Goal: Information Seeking & Learning: Find specific fact

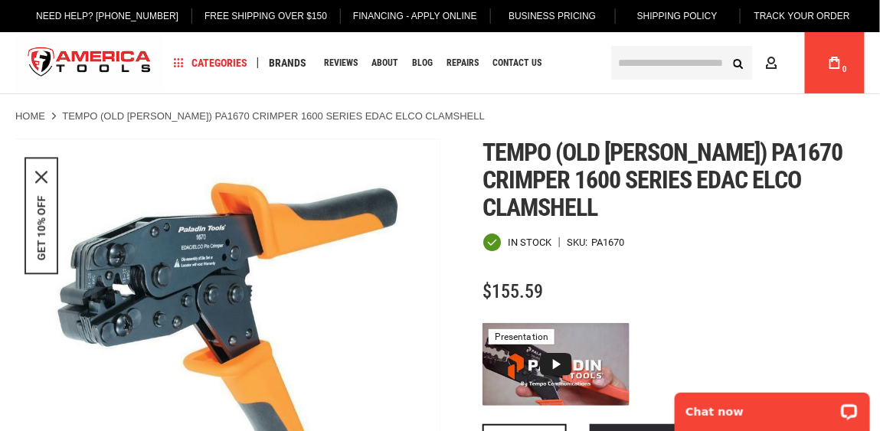
click at [657, 57] on input "text" at bounding box center [682, 63] width 142 height 34
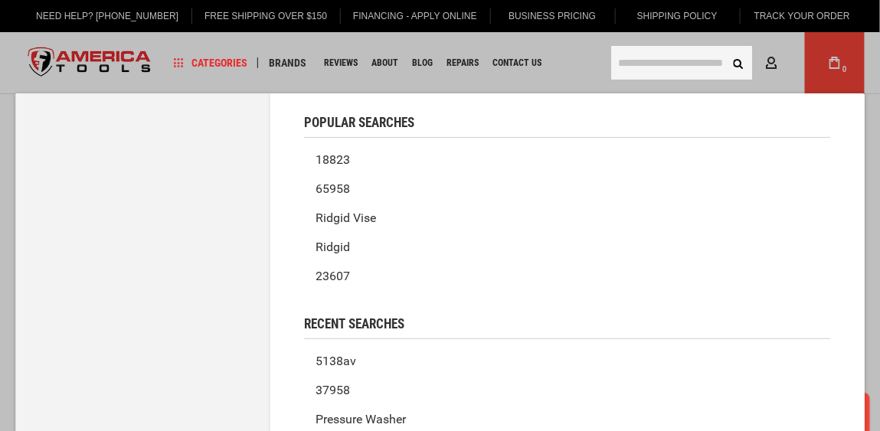
paste input "********"
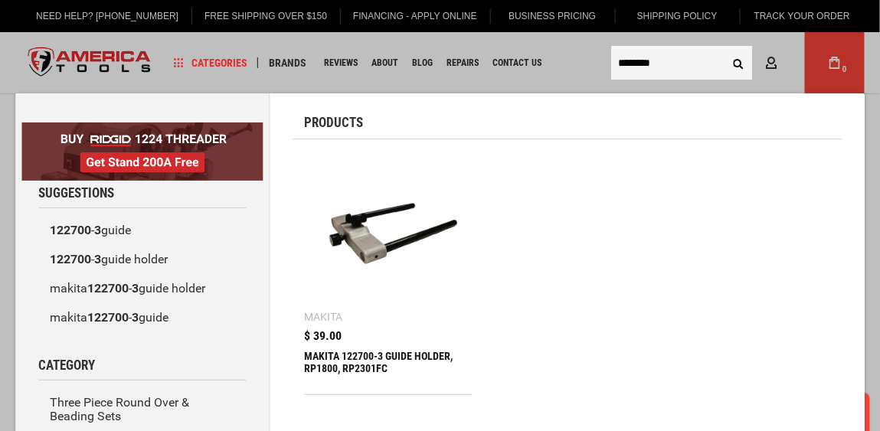
type input "********"
click at [359, 199] on img at bounding box center [389, 235] width 152 height 152
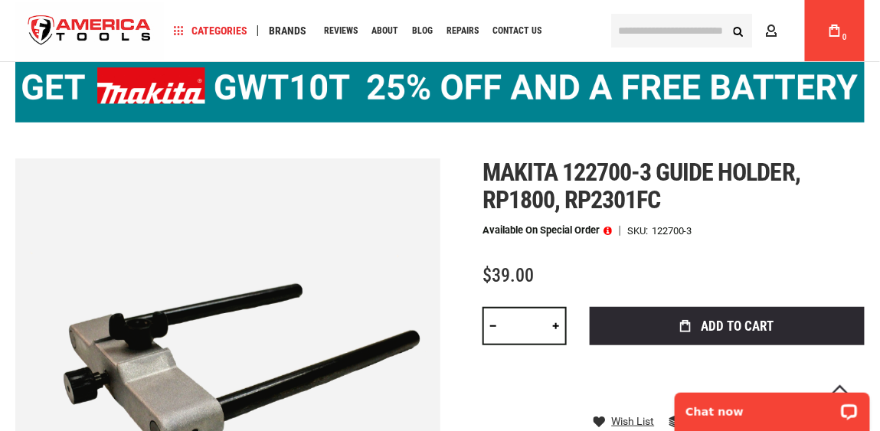
scroll to position [102, 0]
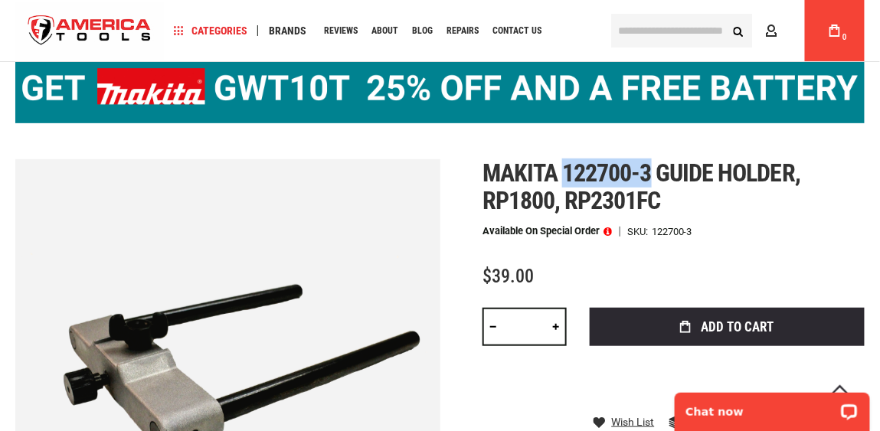
drag, startPoint x: 654, startPoint y: 168, endPoint x: 565, endPoint y: 169, distance: 88.9
click at [565, 169] on span "Makita 122700-3 guide holder, rp1800, rp2301fc" at bounding box center [642, 187] width 318 height 57
copy span "122700-3"
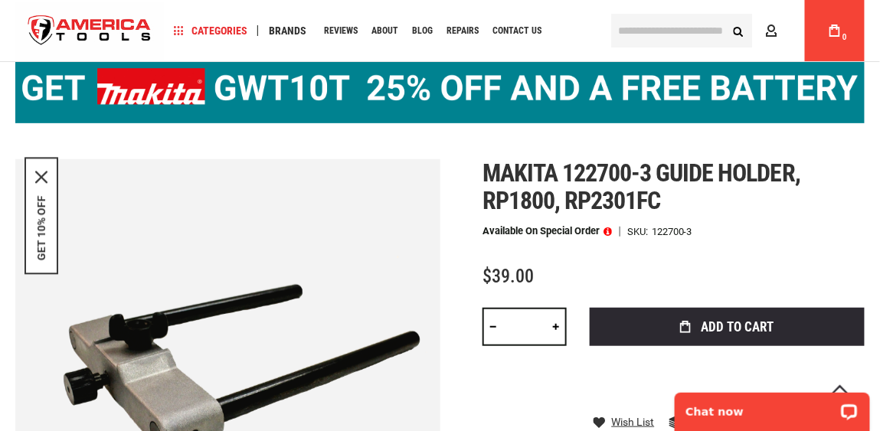
click at [677, 33] on input "text" at bounding box center [682, 31] width 142 height 34
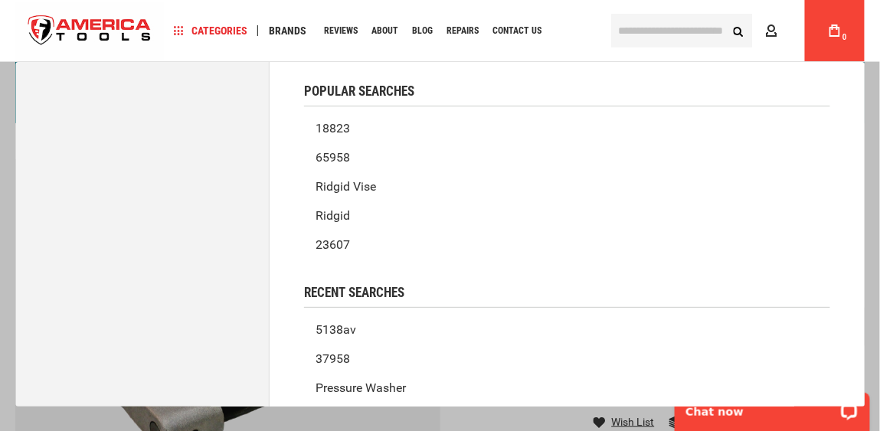
paste input "********"
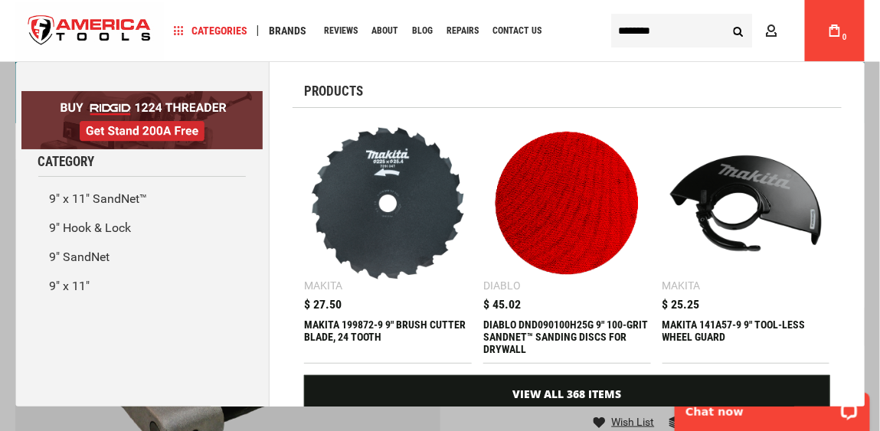
type input "********"
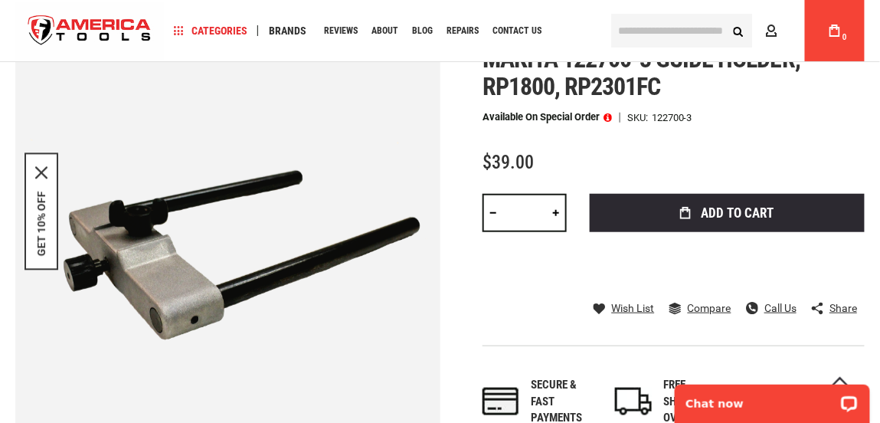
scroll to position [152, 0]
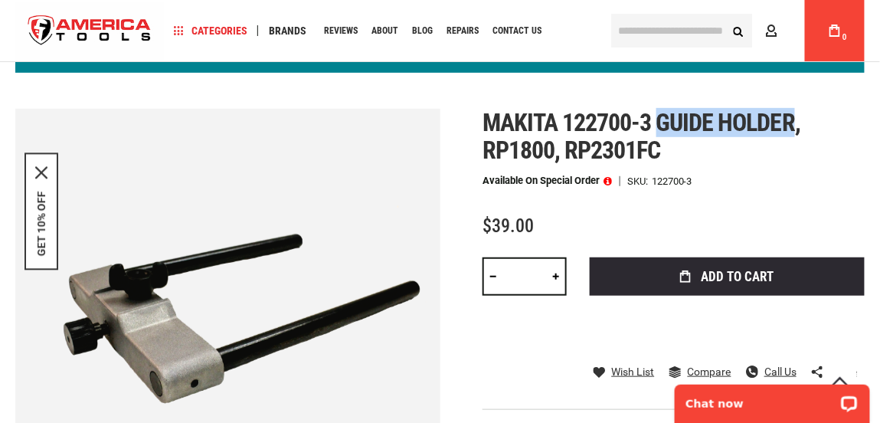
drag, startPoint x: 658, startPoint y: 119, endPoint x: 792, endPoint y: 122, distance: 134.1
click at [792, 122] on span "Makita 122700-3 guide holder, rp1800, rp2301fc" at bounding box center [642, 136] width 318 height 57
copy span "guide holder"
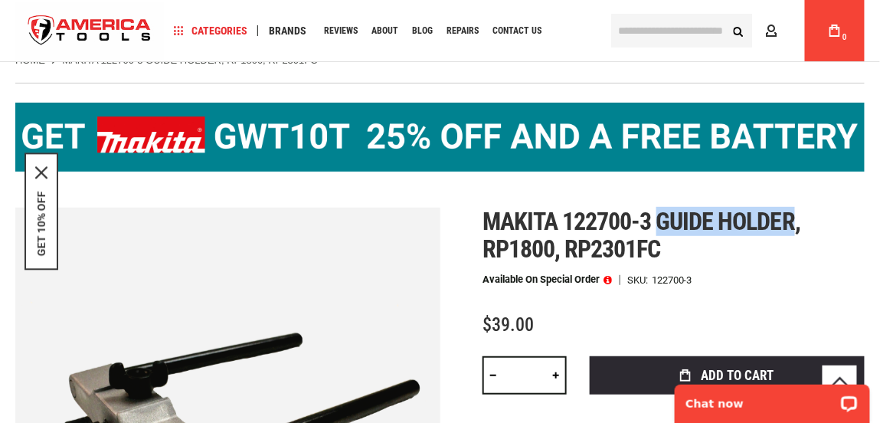
scroll to position [51, 0]
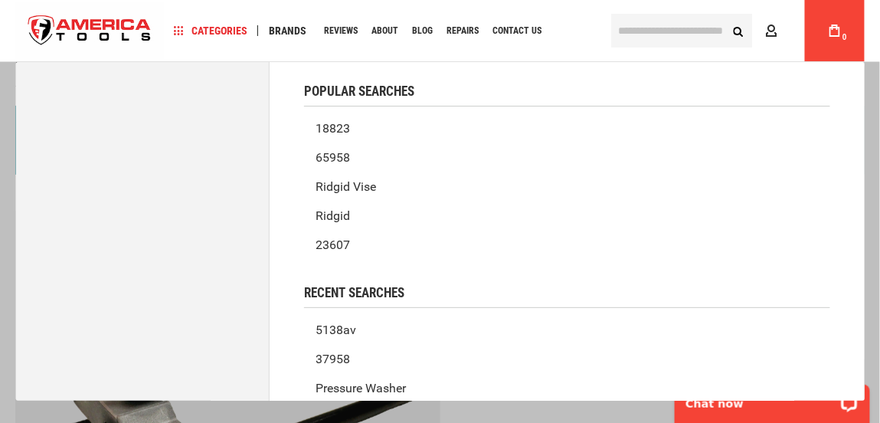
click at [679, 34] on input "text" at bounding box center [682, 31] width 142 height 34
paste input "********"
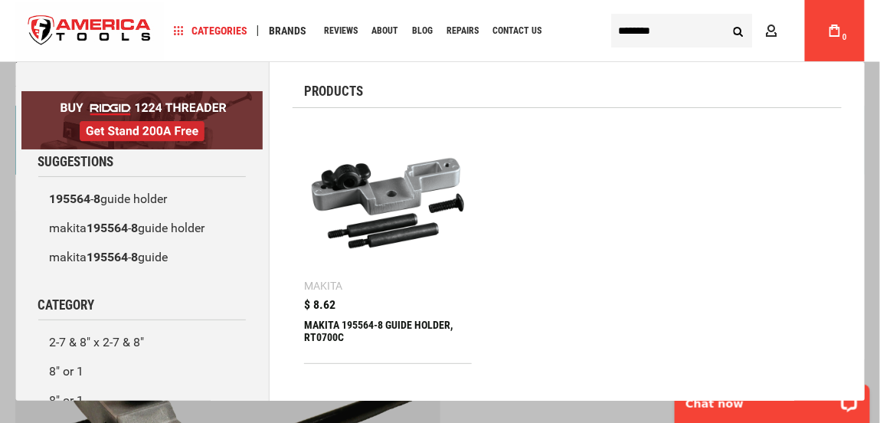
type input "********"
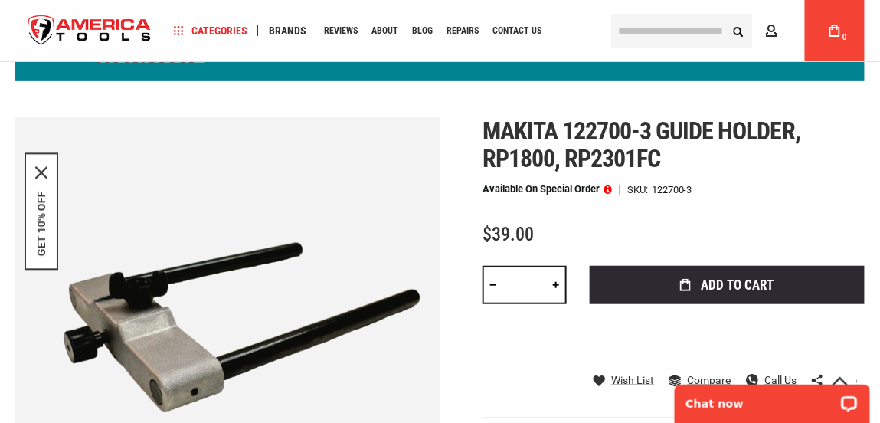
scroll to position [152, 0]
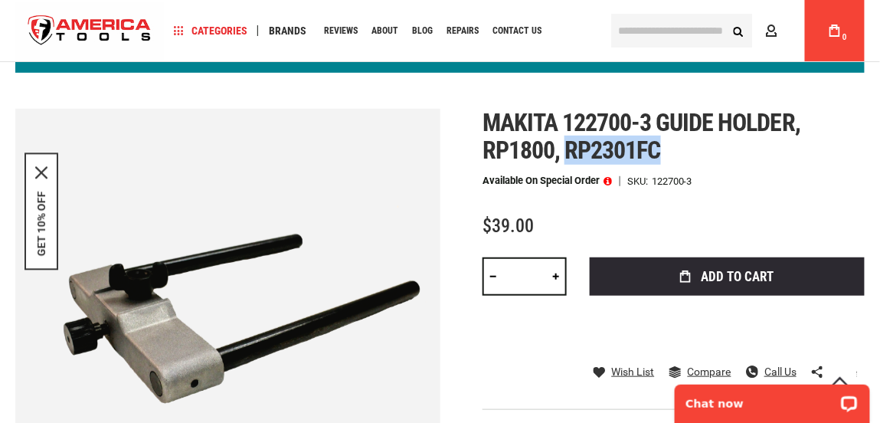
drag, startPoint x: 659, startPoint y: 142, endPoint x: 572, endPoint y: 146, distance: 87.5
click at [572, 146] on span "Makita 122700-3 guide holder, rp1800, rp2301fc" at bounding box center [642, 136] width 318 height 57
copy span "rp2301fc"
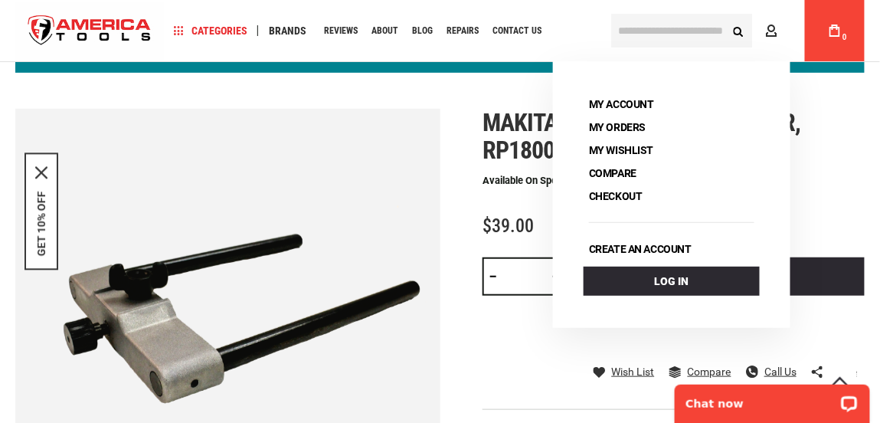
click at [519, 192] on div "Makita 122700-3 guide holder, rp1800, rp2301fc Available on Special Order SKU 1…" at bounding box center [674, 314] width 382 height 411
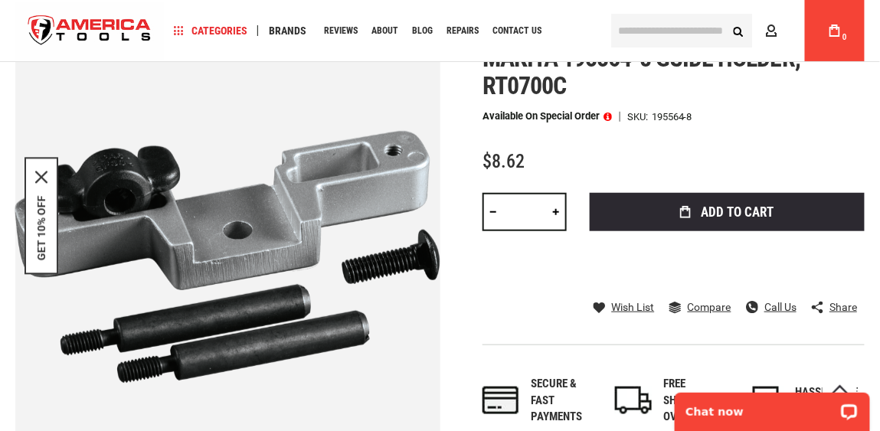
scroll to position [166, 0]
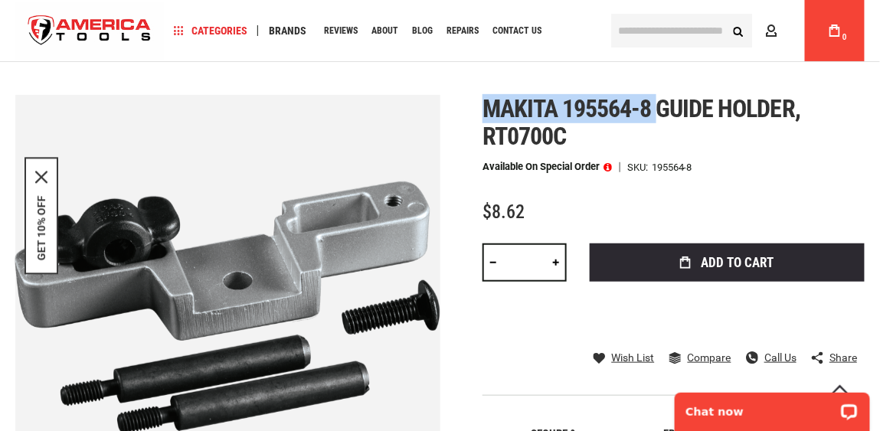
drag, startPoint x: 486, startPoint y: 107, endPoint x: 660, endPoint y: 121, distance: 175.2
click at [660, 121] on span "Makita 195564-8 guide holder, rt0700c" at bounding box center [642, 122] width 318 height 57
copy span "Makita 195564-8"
click at [622, 95] on span "Makita 195564-8 guide holder, rt0700c" at bounding box center [642, 122] width 318 height 57
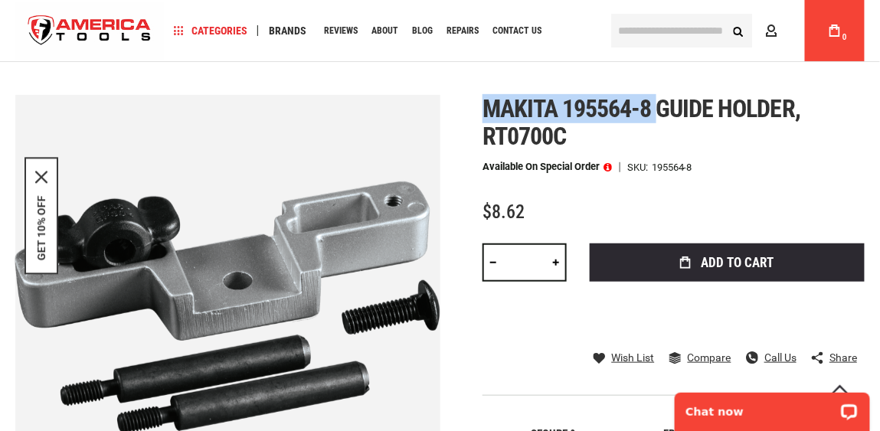
click at [567, 109] on span "Makita 195564-8 guide holder, rt0700c" at bounding box center [642, 122] width 318 height 57
drag, startPoint x: 567, startPoint y: 109, endPoint x: 647, endPoint y: 113, distance: 79.8
click at [647, 113] on span "Makita 195564-8 guide holder, rt0700c" at bounding box center [642, 122] width 318 height 57
